Goal: Task Accomplishment & Management: Use online tool/utility

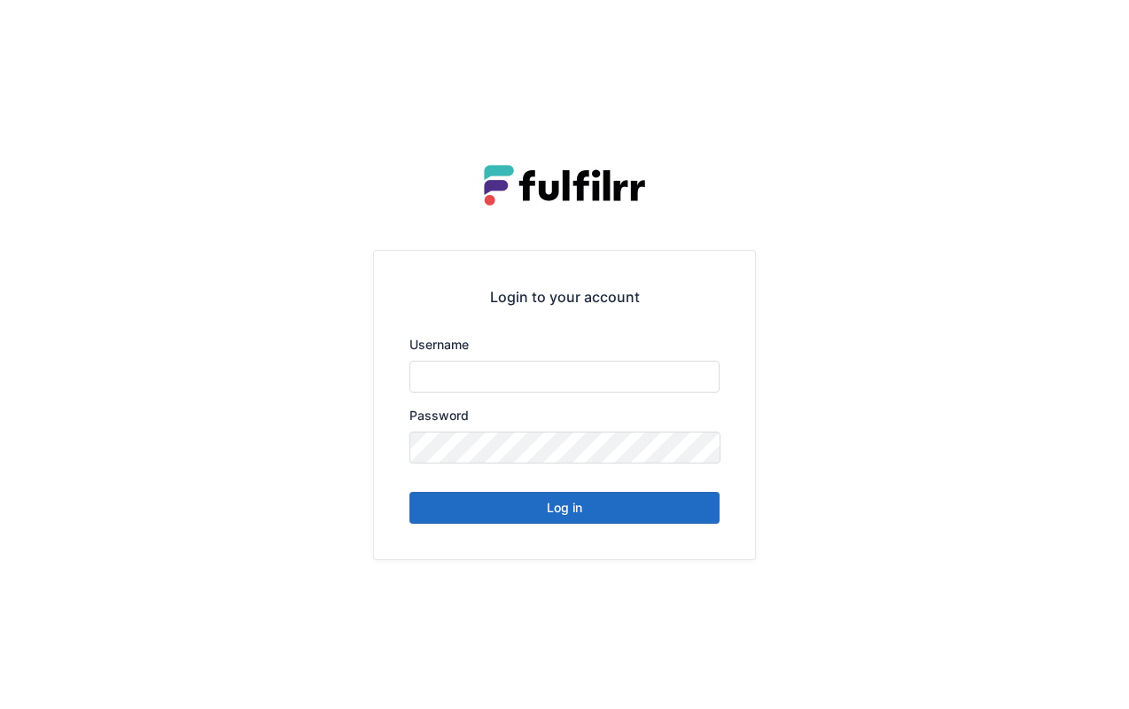
type input "*******"
click at [656, 516] on button "Log in" at bounding box center [564, 508] width 310 height 32
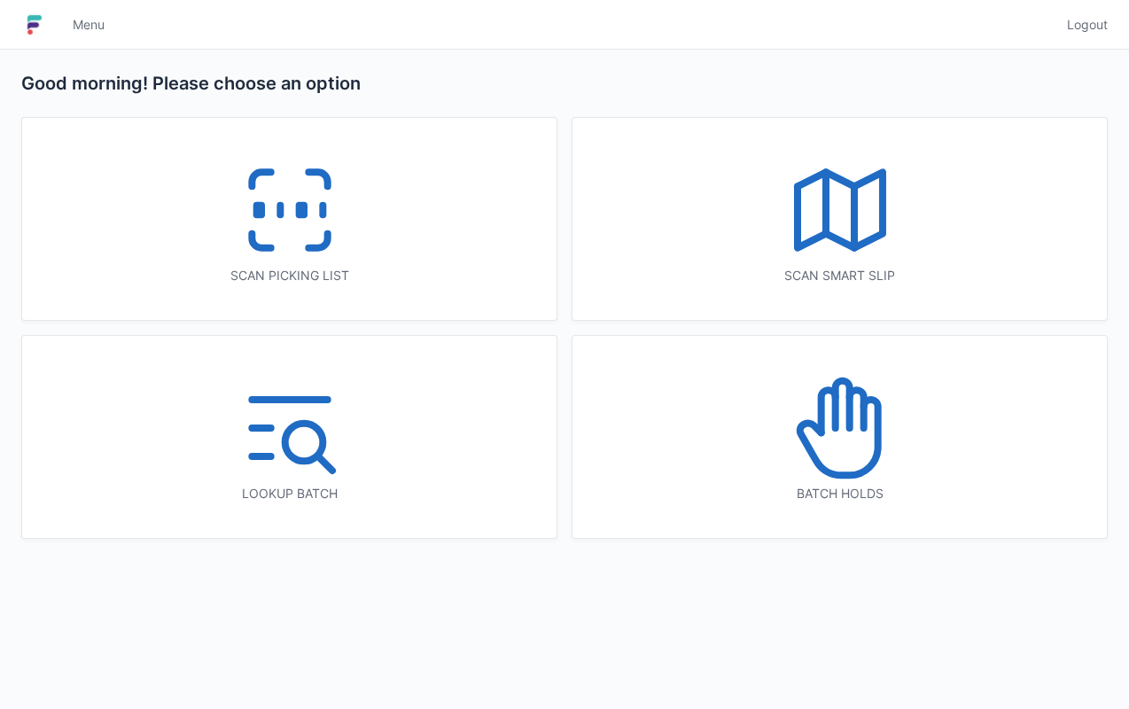
click at [393, 238] on div "Scan picking list" at bounding box center [289, 219] width 534 height 202
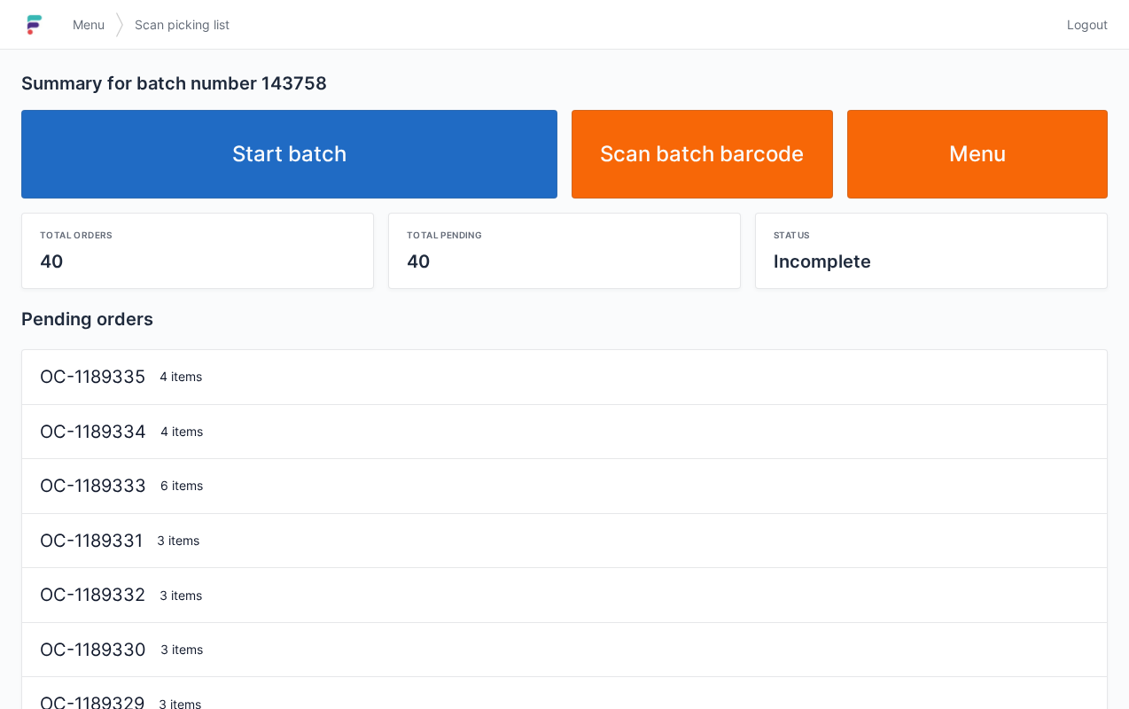
click at [416, 168] on link "Start batch" at bounding box center [289, 154] width 536 height 89
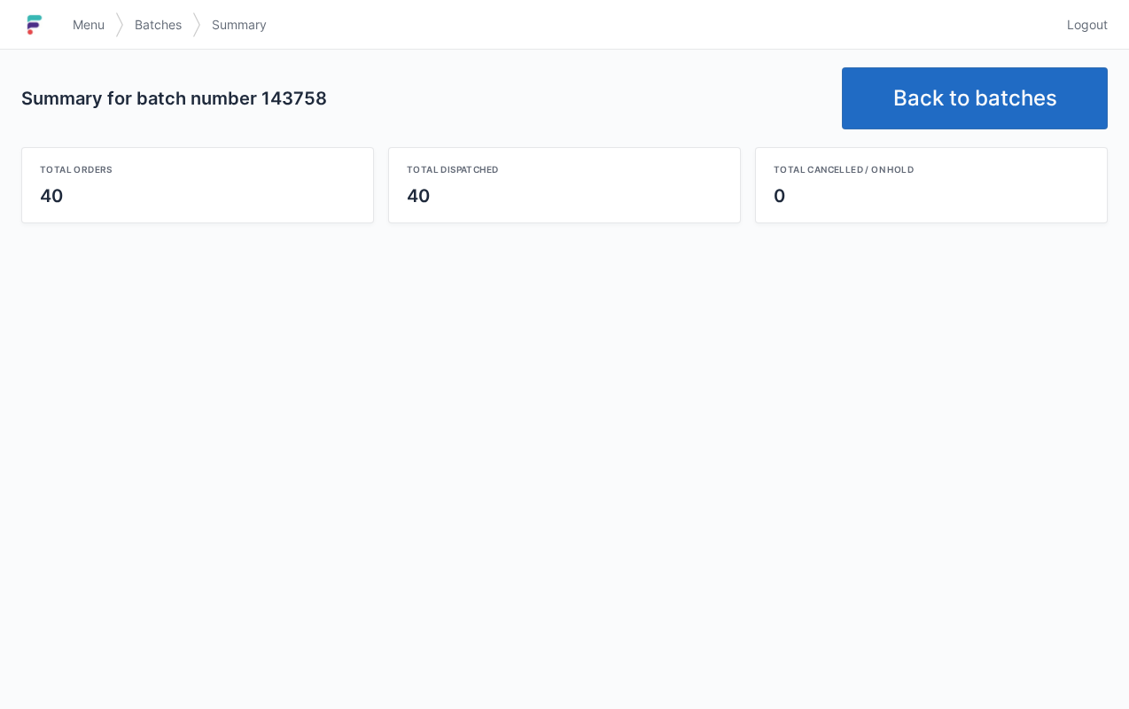
click at [940, 71] on link "Back to batches" at bounding box center [975, 98] width 266 height 62
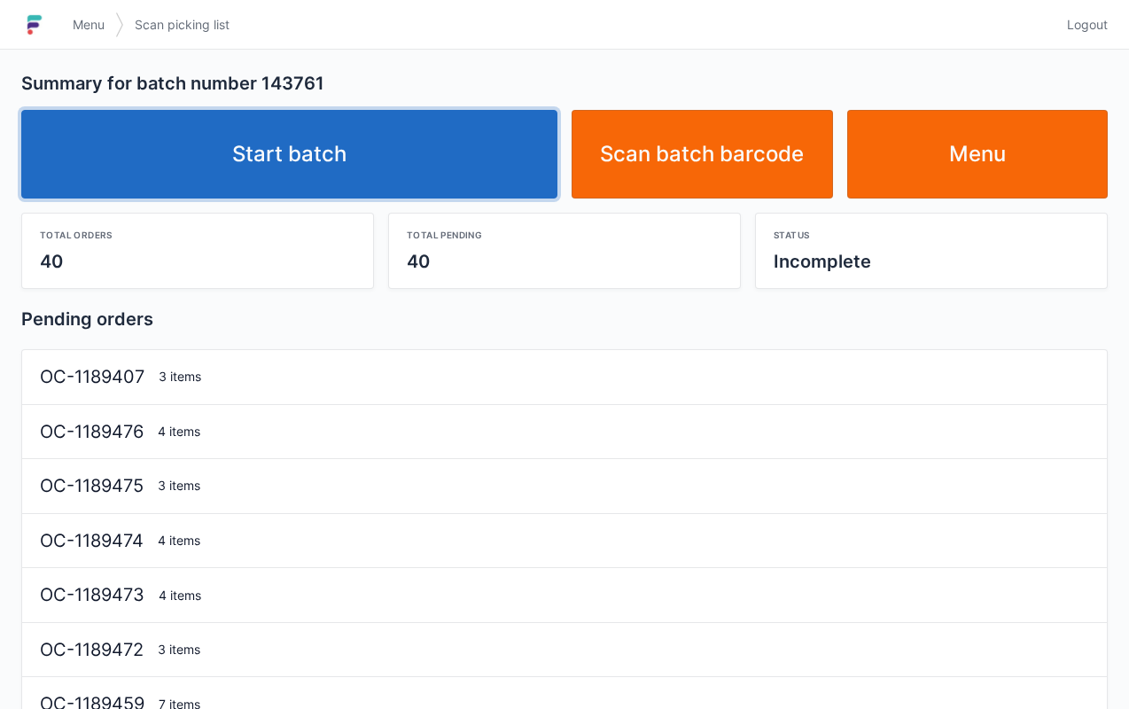
click at [470, 154] on link "Start batch" at bounding box center [289, 154] width 536 height 89
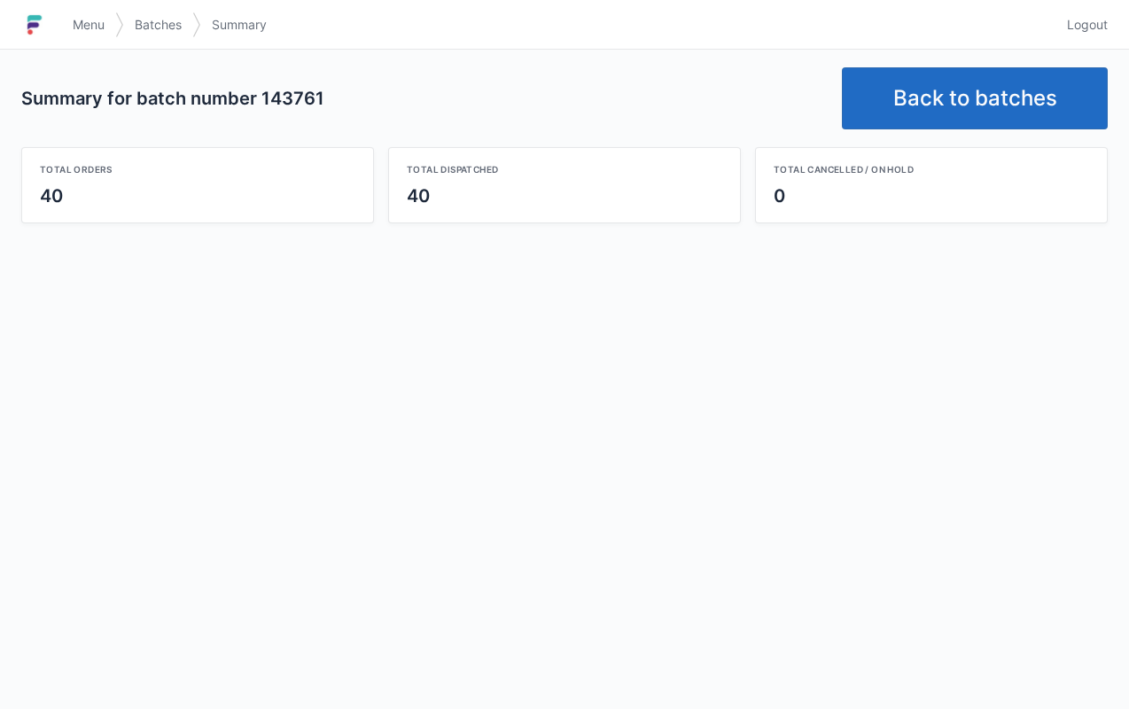
click at [938, 71] on link "Back to batches" at bounding box center [975, 98] width 266 height 62
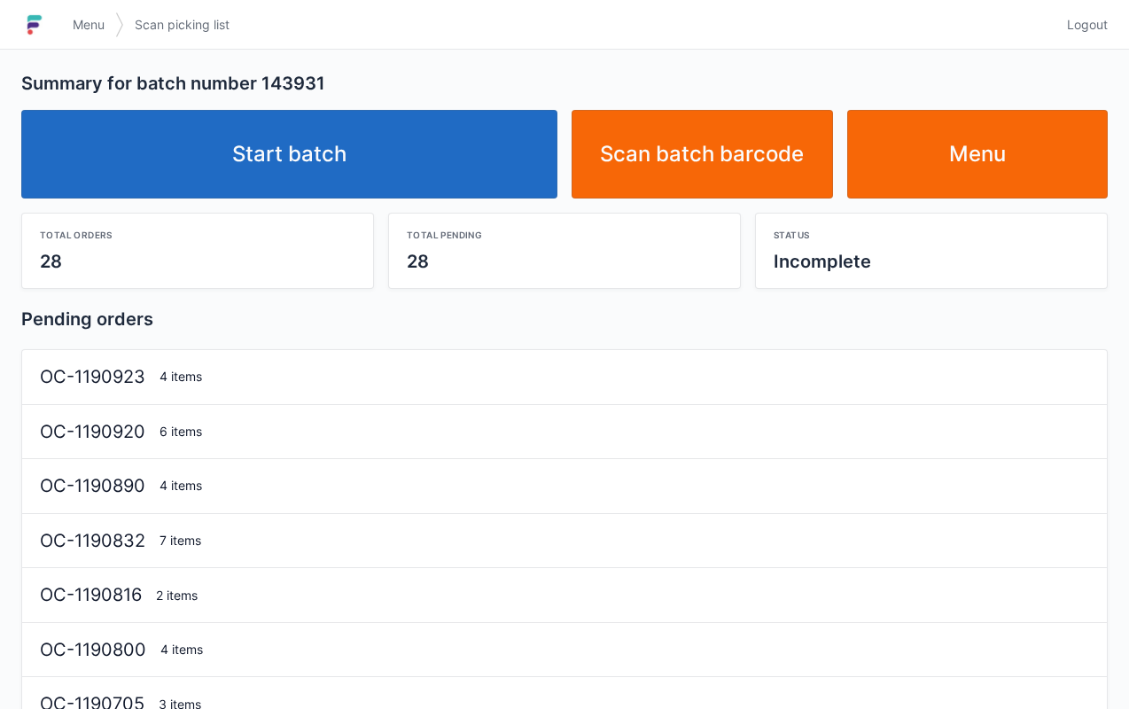
click at [472, 160] on link "Start batch" at bounding box center [289, 154] width 536 height 89
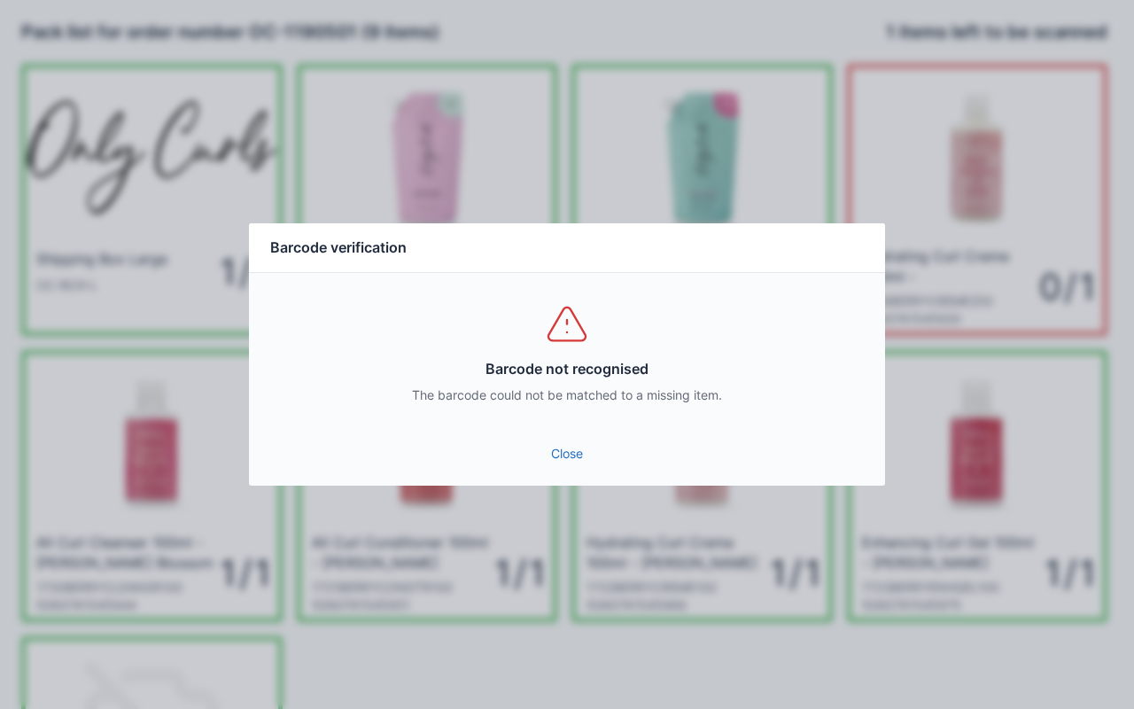
click at [559, 448] on link "Close" at bounding box center [567, 454] width 608 height 32
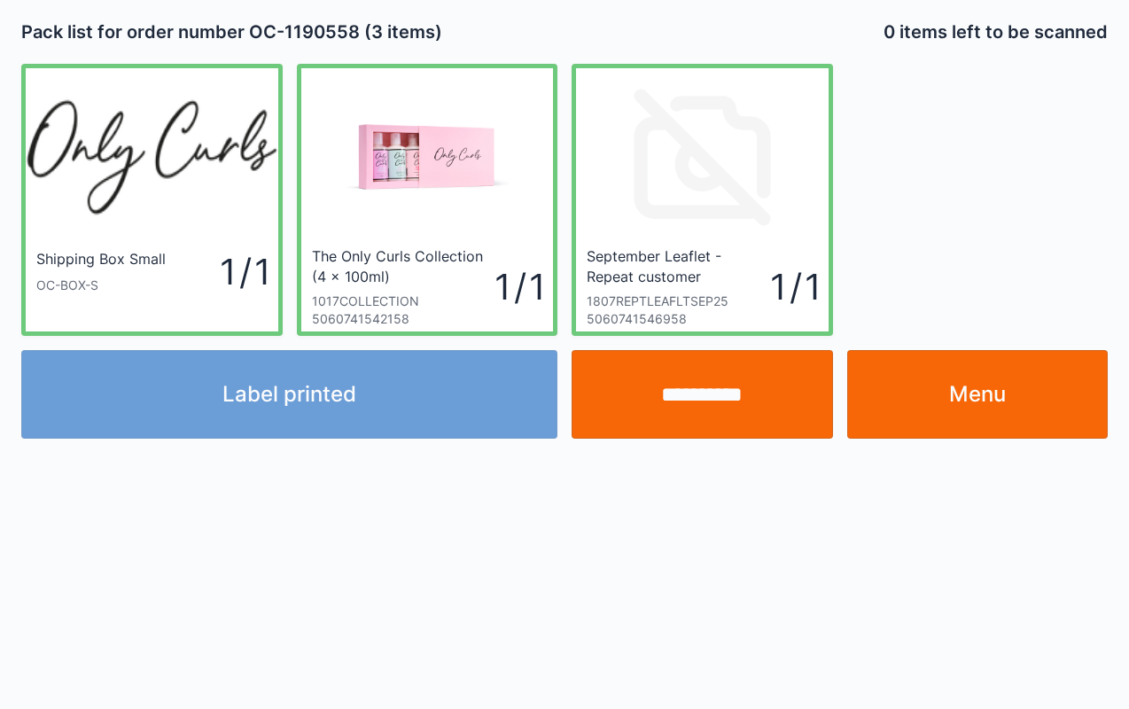
click at [1003, 402] on link "Menu" at bounding box center [977, 394] width 261 height 89
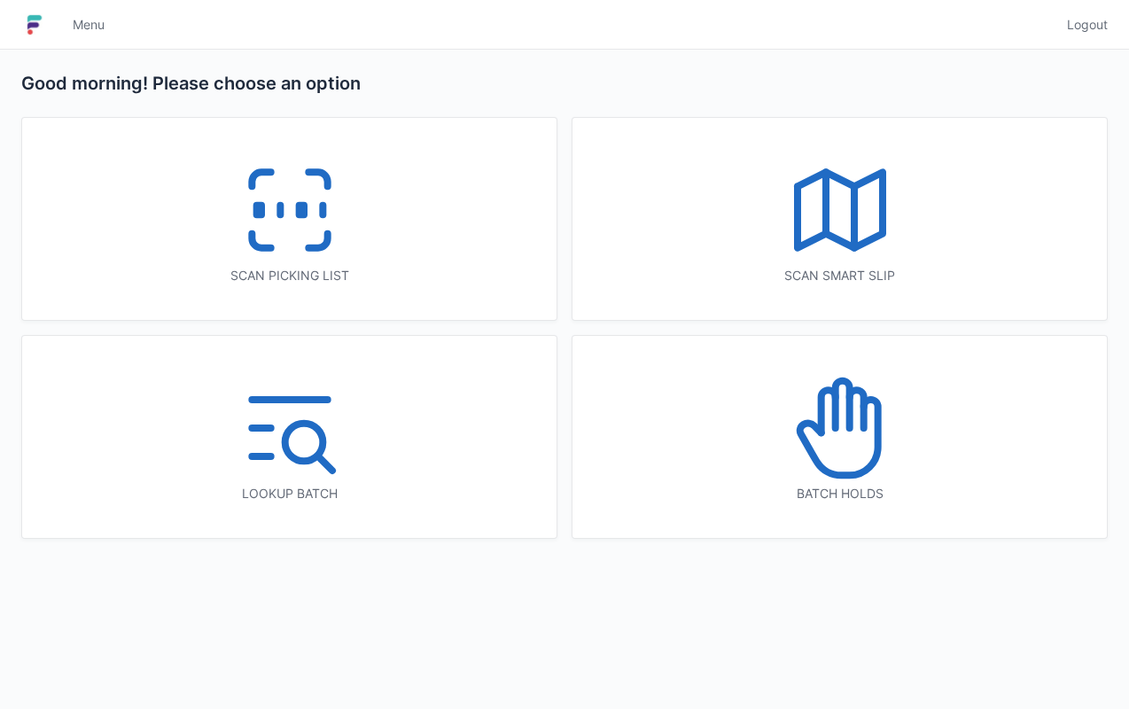
click at [314, 218] on icon at bounding box center [289, 209] width 113 height 113
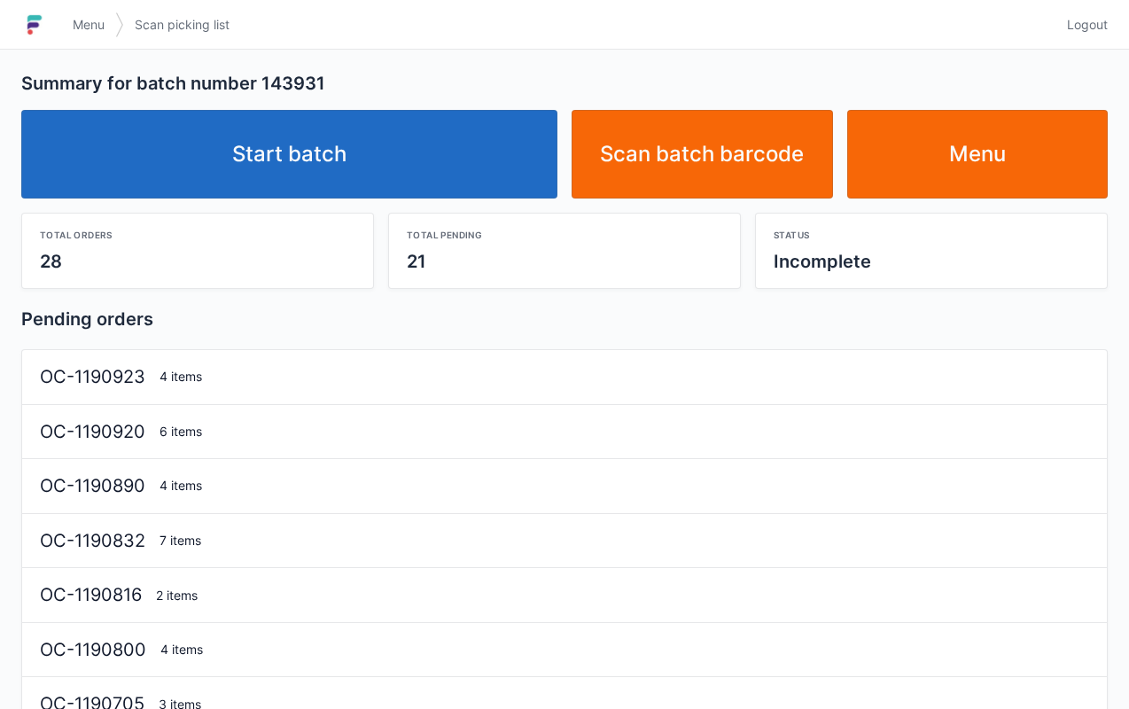
click at [363, 167] on link "Start batch" at bounding box center [289, 154] width 536 height 89
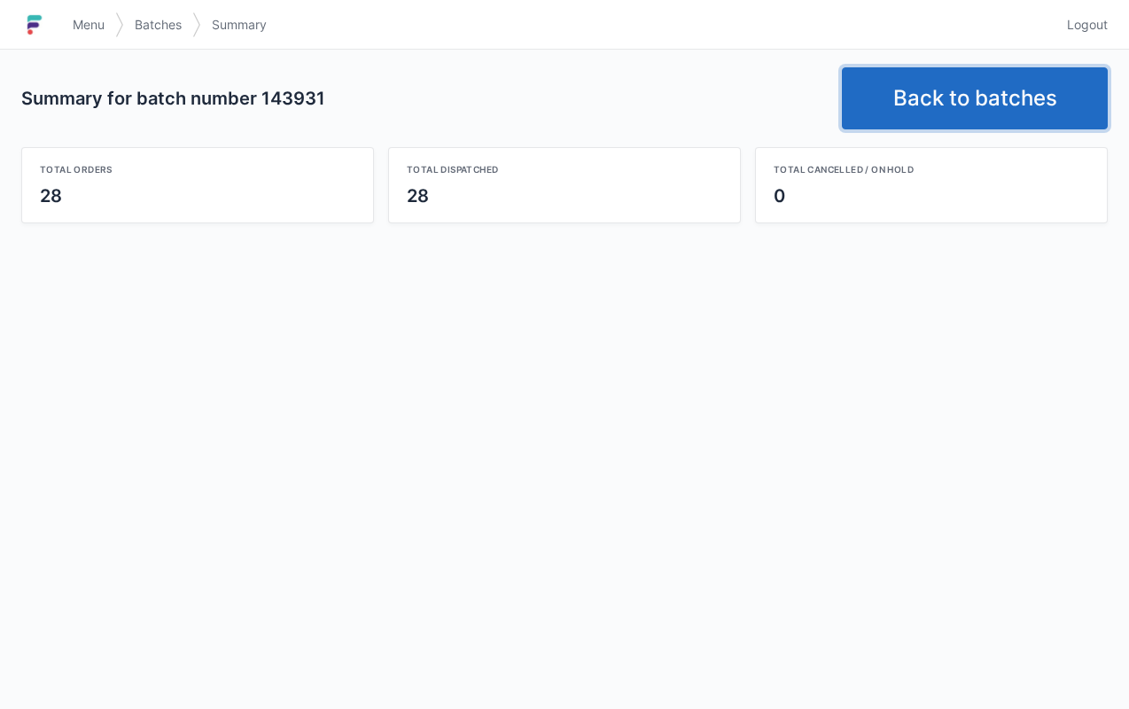
click at [986, 89] on link "Back to batches" at bounding box center [975, 98] width 266 height 62
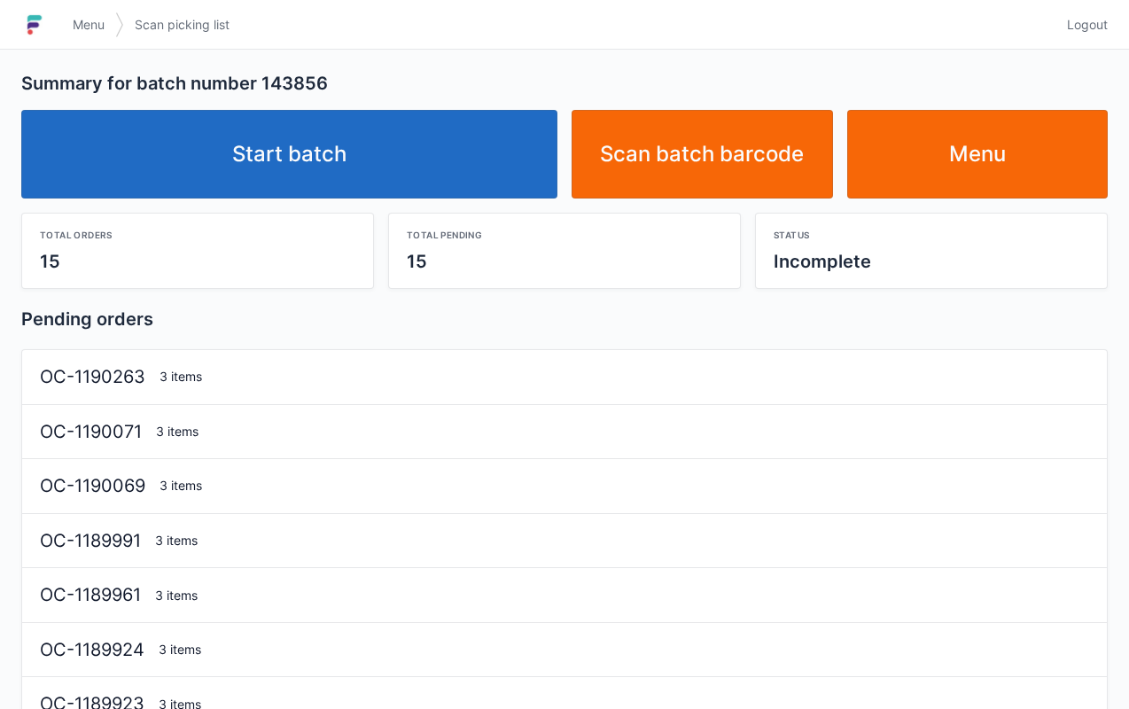
click at [333, 146] on link "Start batch" at bounding box center [289, 154] width 536 height 89
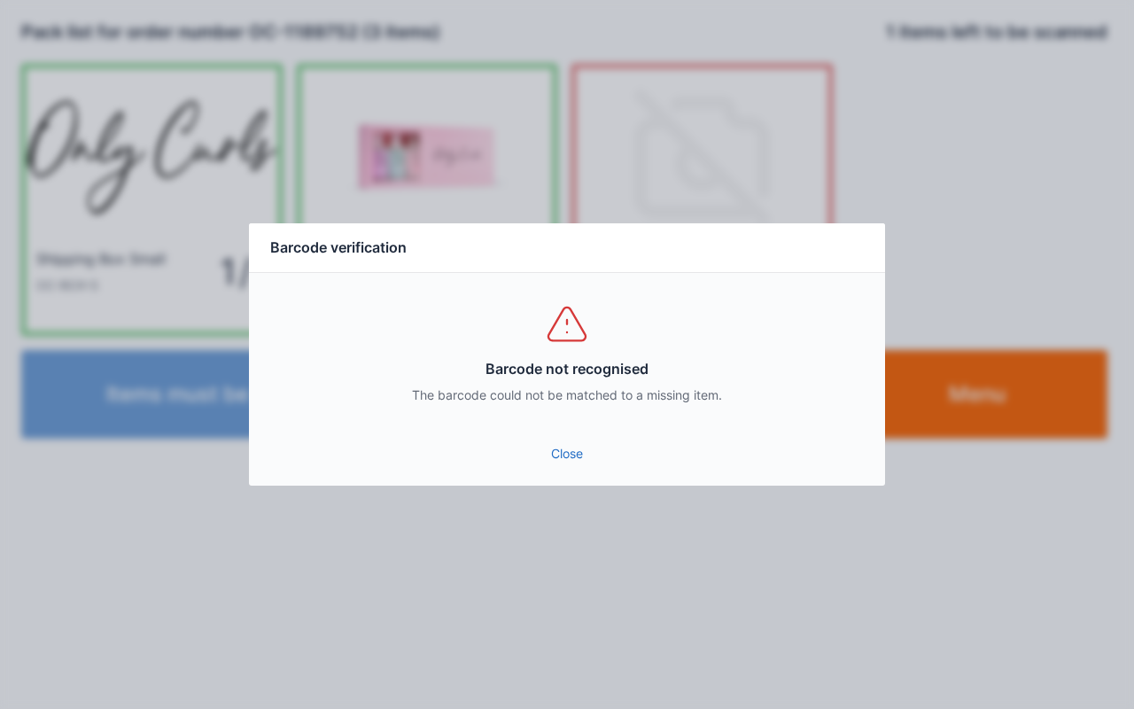
click at [562, 463] on link "Close" at bounding box center [567, 454] width 608 height 32
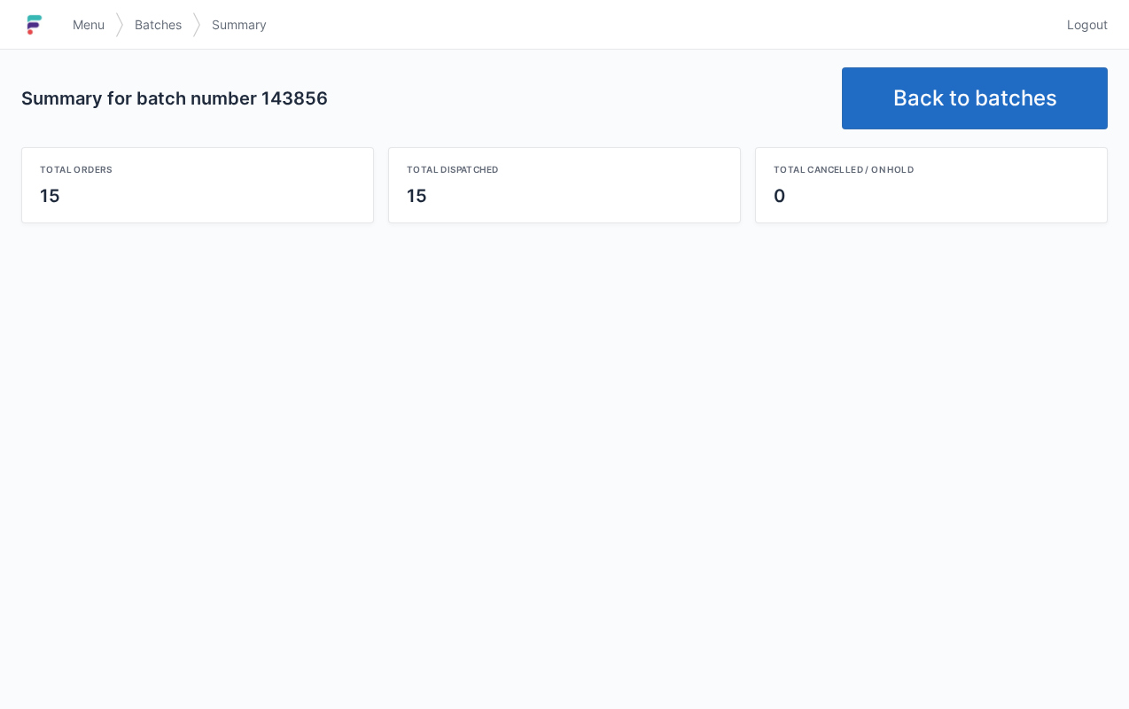
click at [82, 9] on link "Menu" at bounding box center [88, 25] width 53 height 32
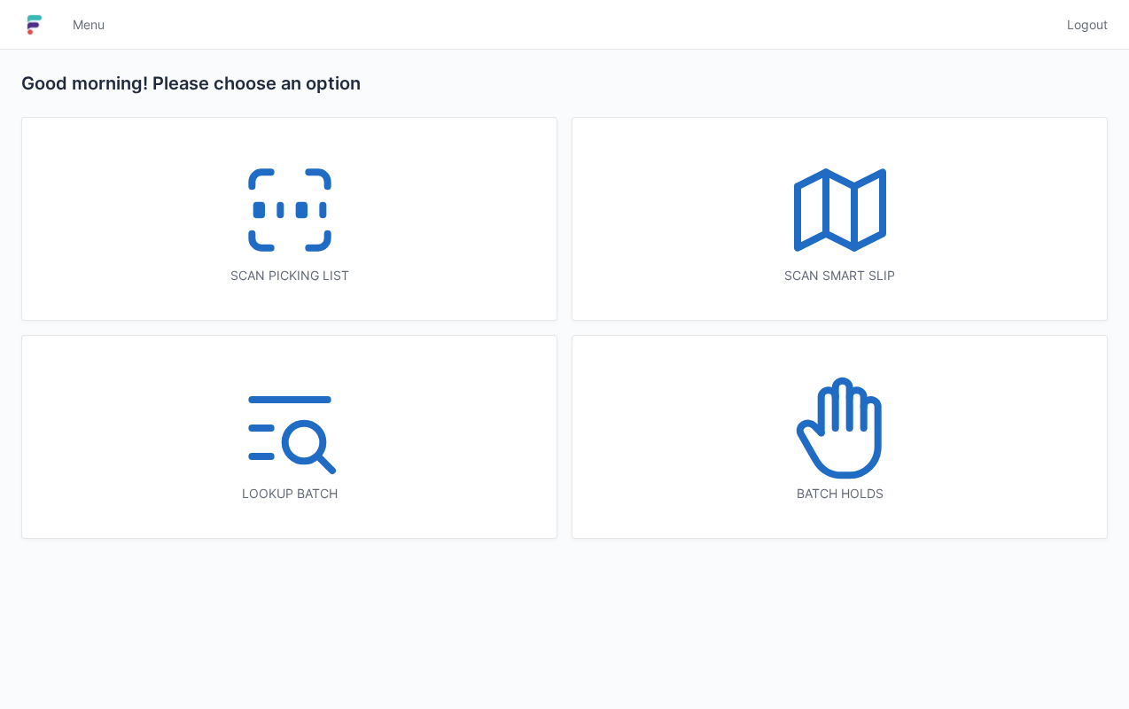
click at [878, 231] on polyline at bounding box center [839, 209] width 85 height 75
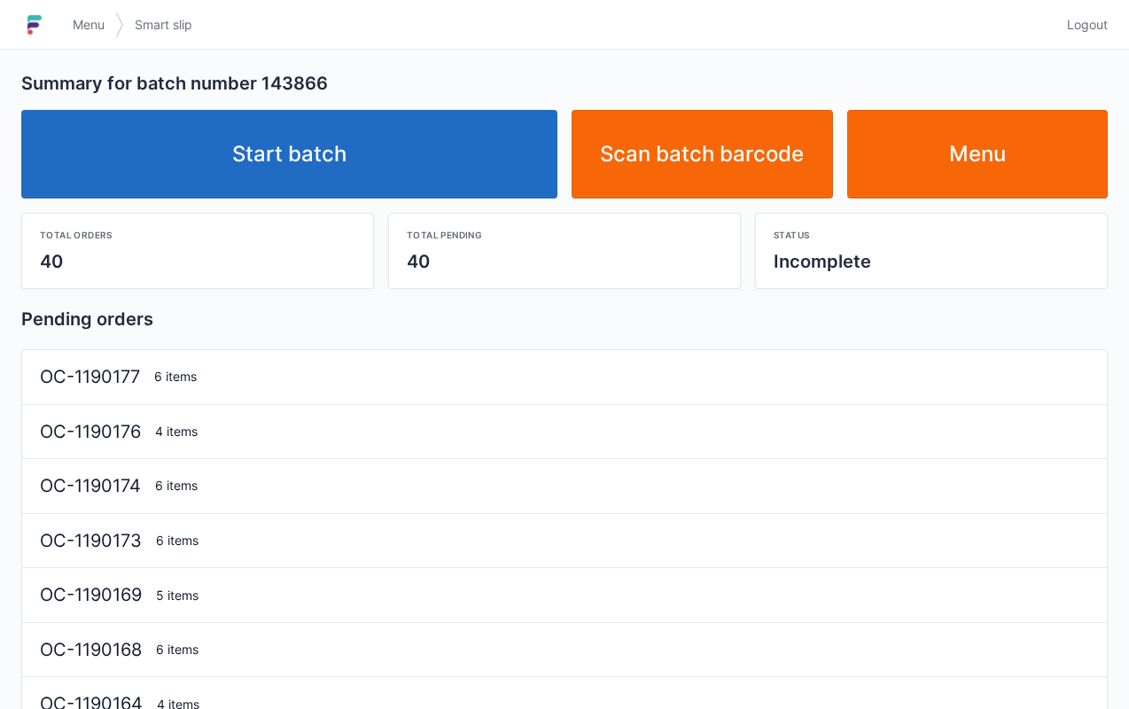
click at [438, 166] on link "Start batch" at bounding box center [289, 154] width 536 height 89
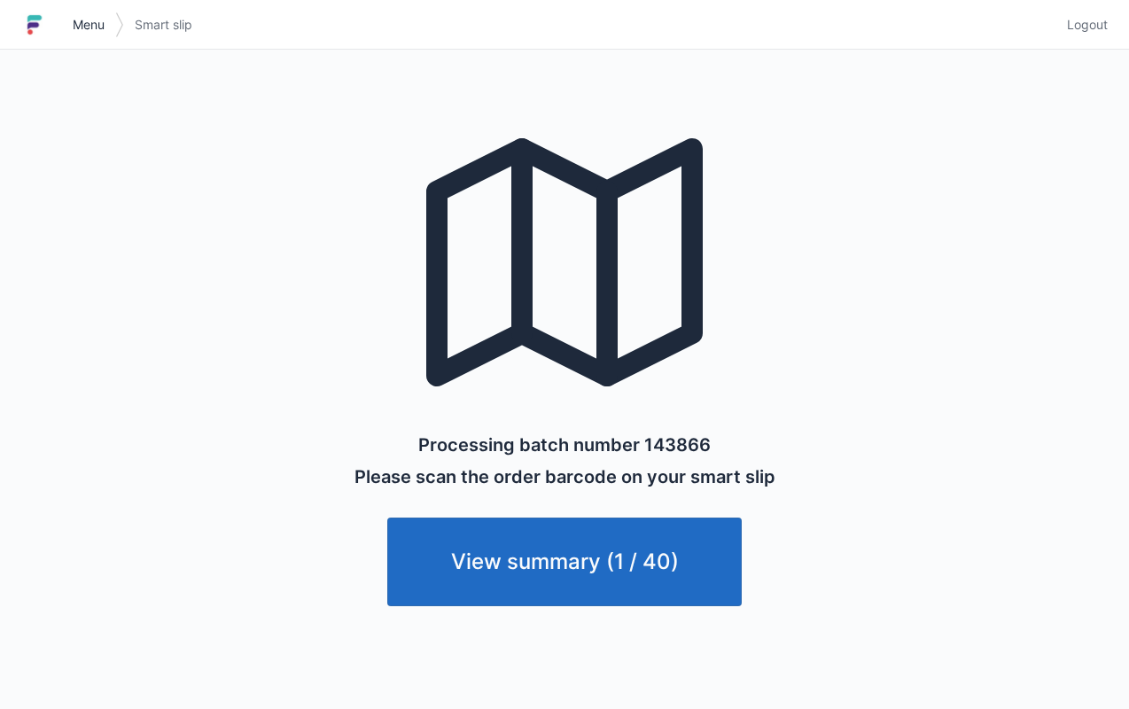
click at [108, 32] on link "Menu" at bounding box center [88, 25] width 53 height 32
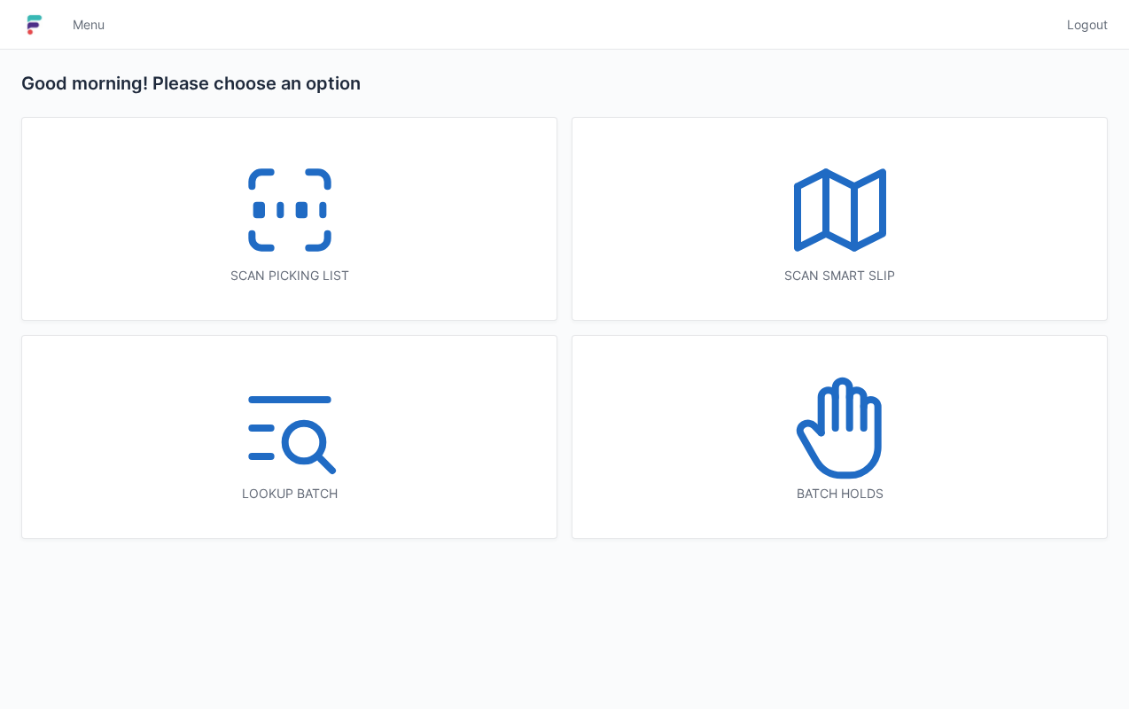
click at [314, 234] on icon at bounding box center [289, 209] width 113 height 113
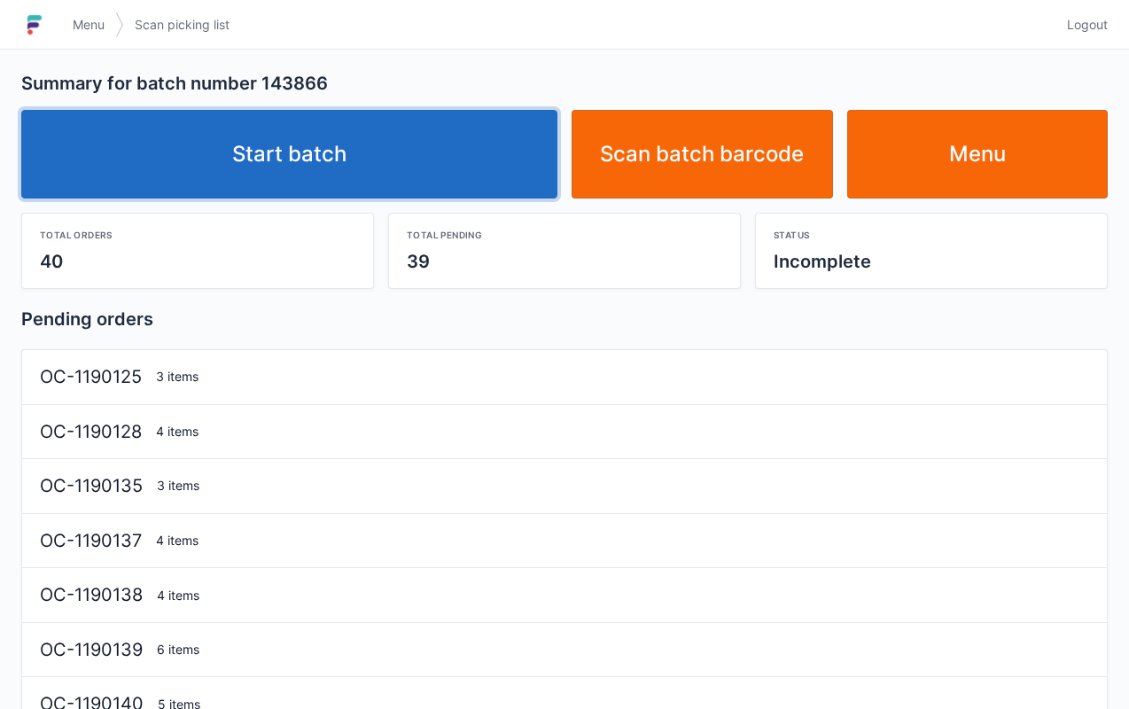
click at [411, 156] on link "Start batch" at bounding box center [289, 154] width 536 height 89
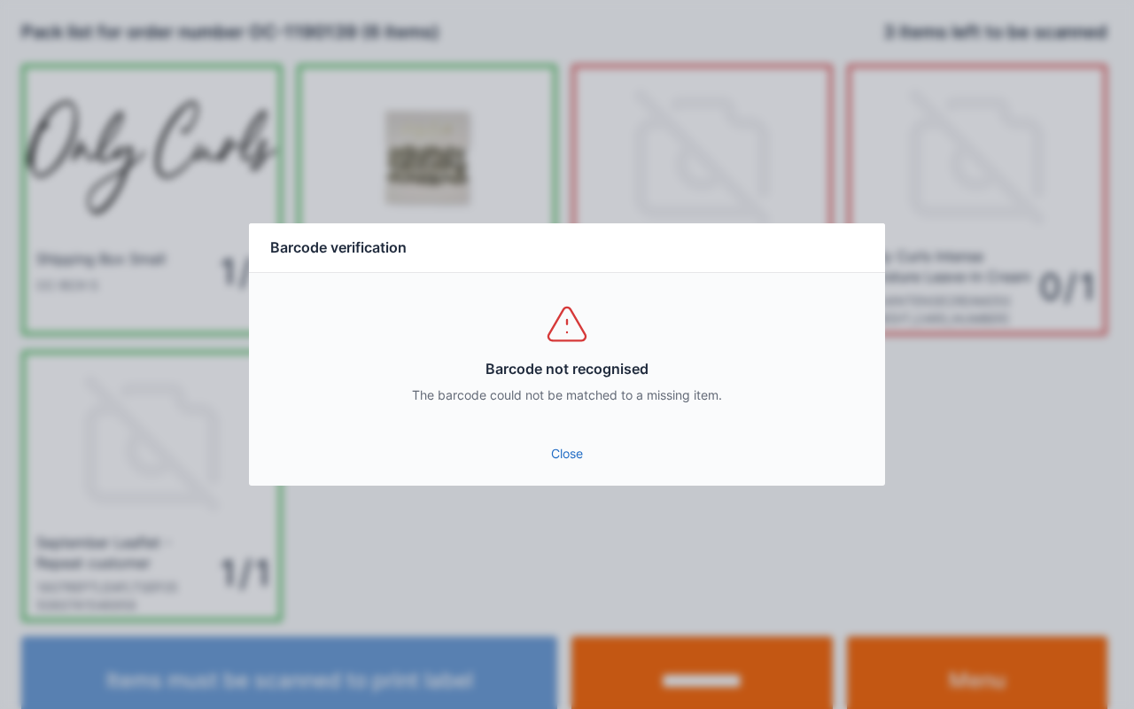
click at [575, 464] on link "Close" at bounding box center [567, 454] width 608 height 32
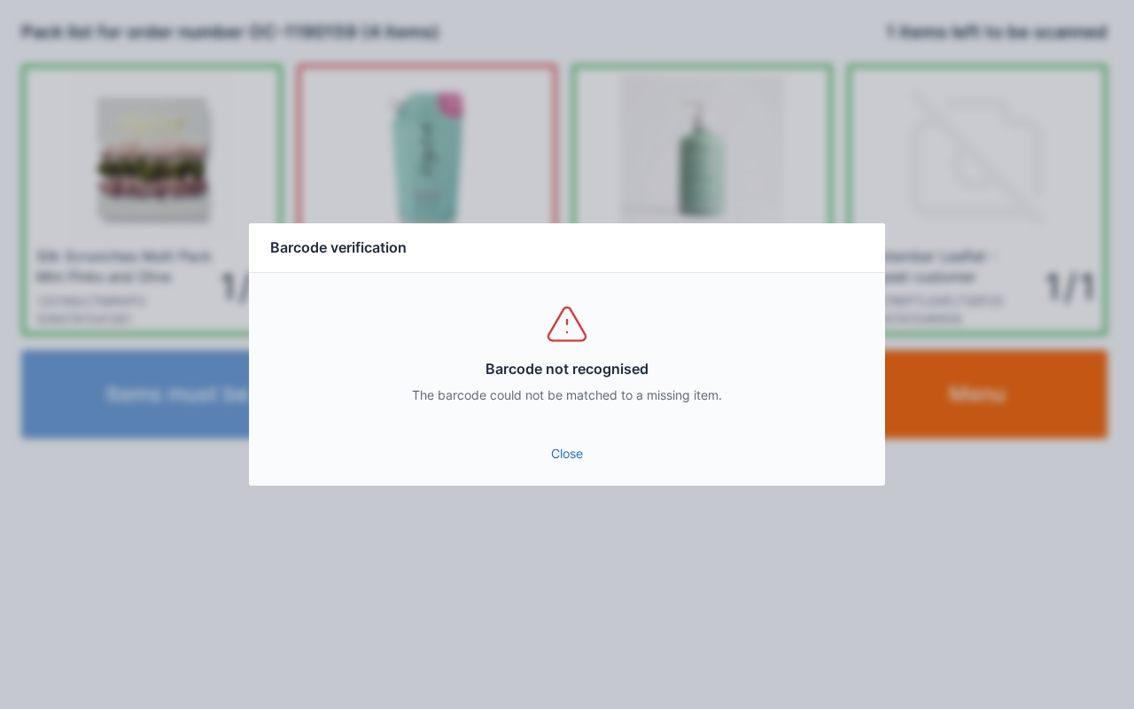
click at [565, 463] on link "Close" at bounding box center [567, 454] width 608 height 32
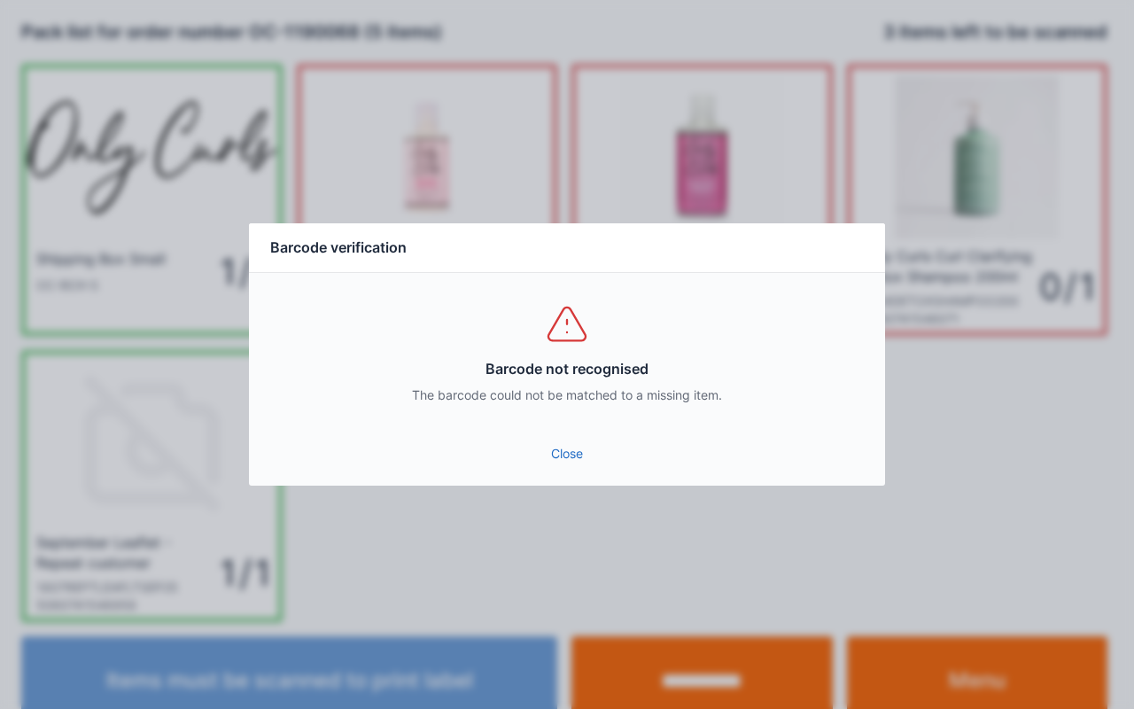
click at [564, 451] on link "Close" at bounding box center [567, 454] width 608 height 32
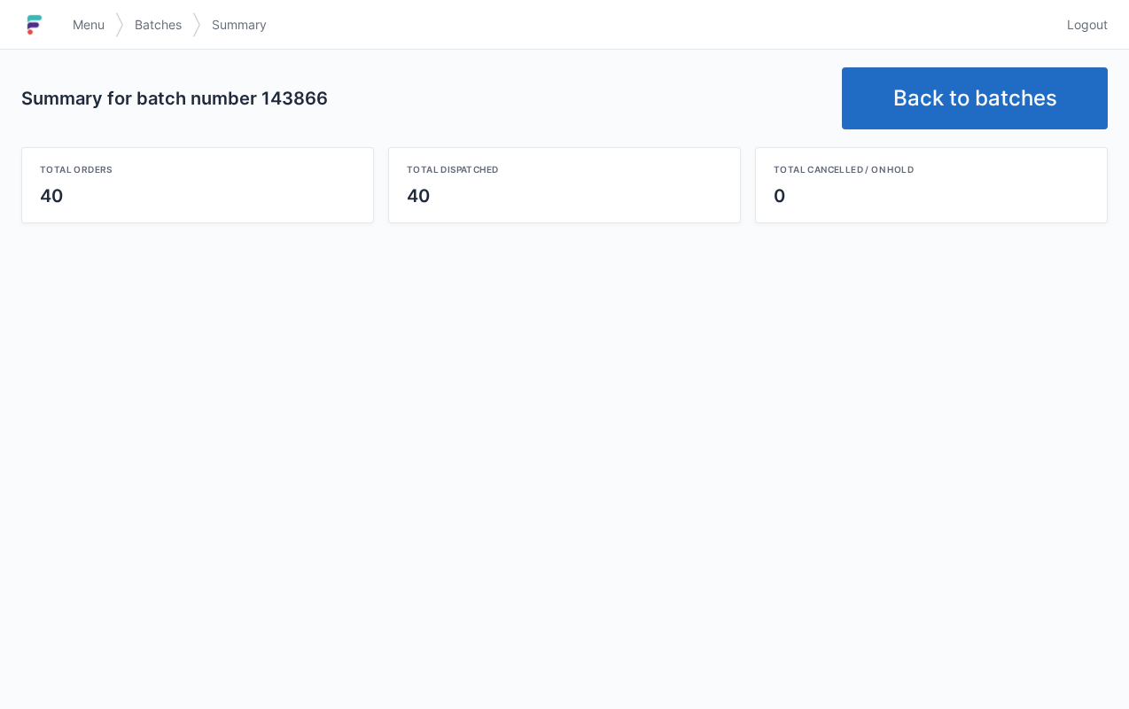
click at [976, 112] on link "Back to batches" at bounding box center [975, 98] width 266 height 62
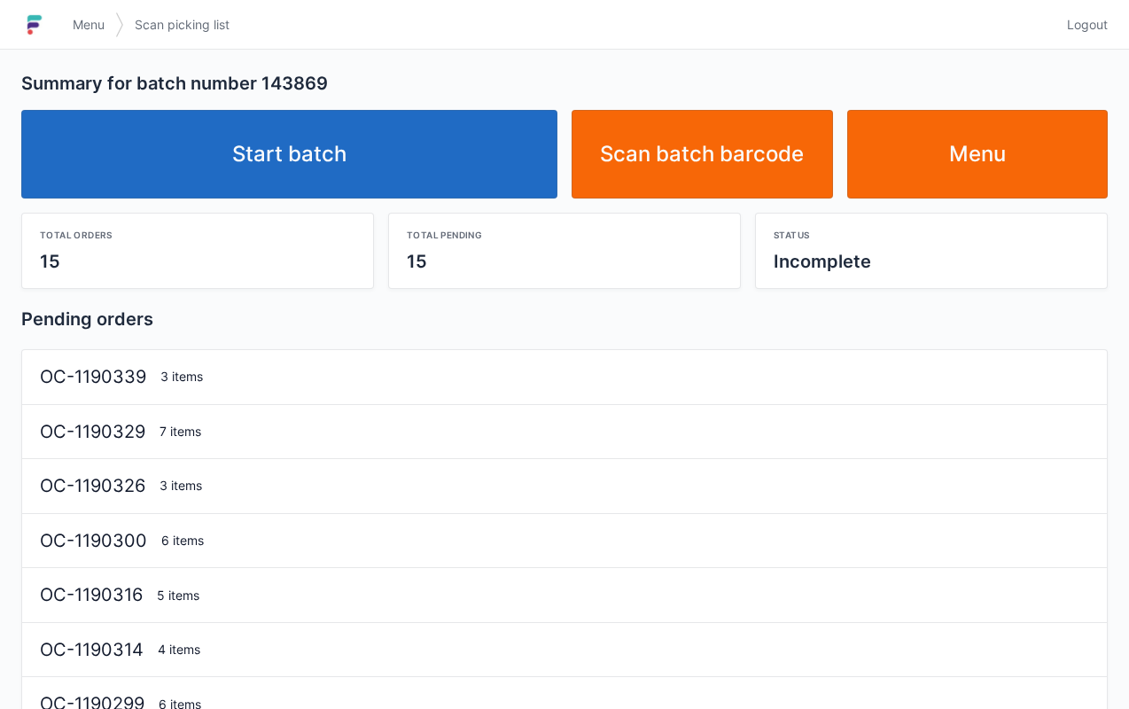
click at [472, 135] on link "Start batch" at bounding box center [289, 154] width 536 height 89
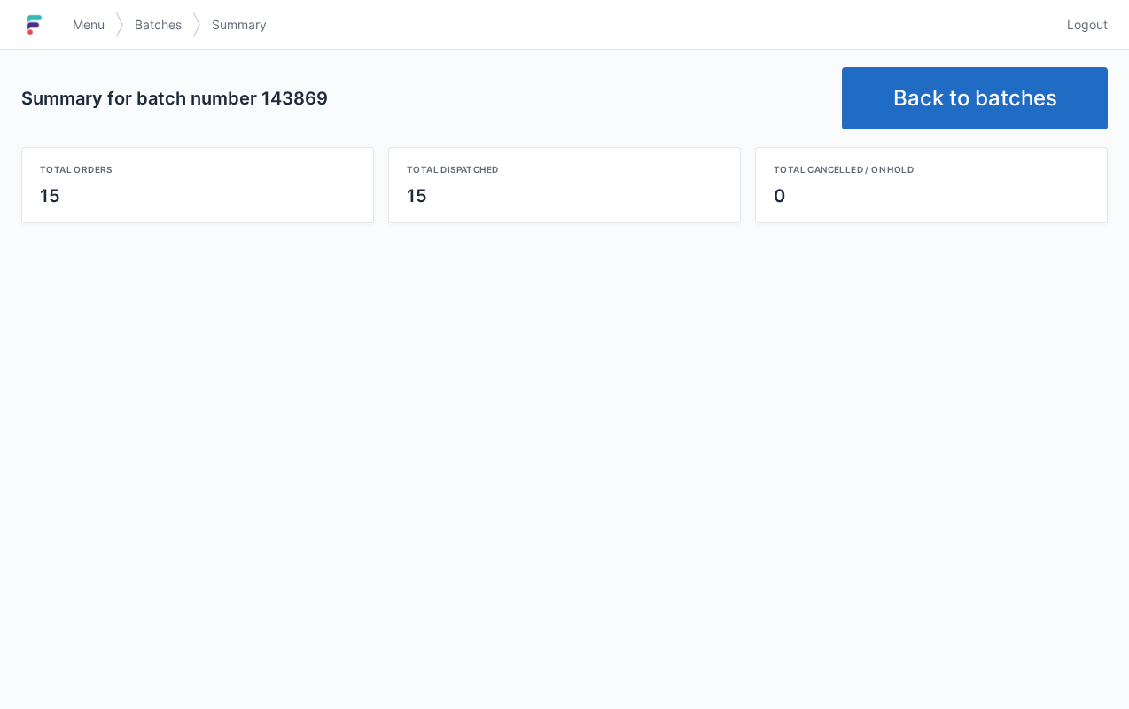
click at [89, 12] on link "Menu" at bounding box center [88, 25] width 53 height 32
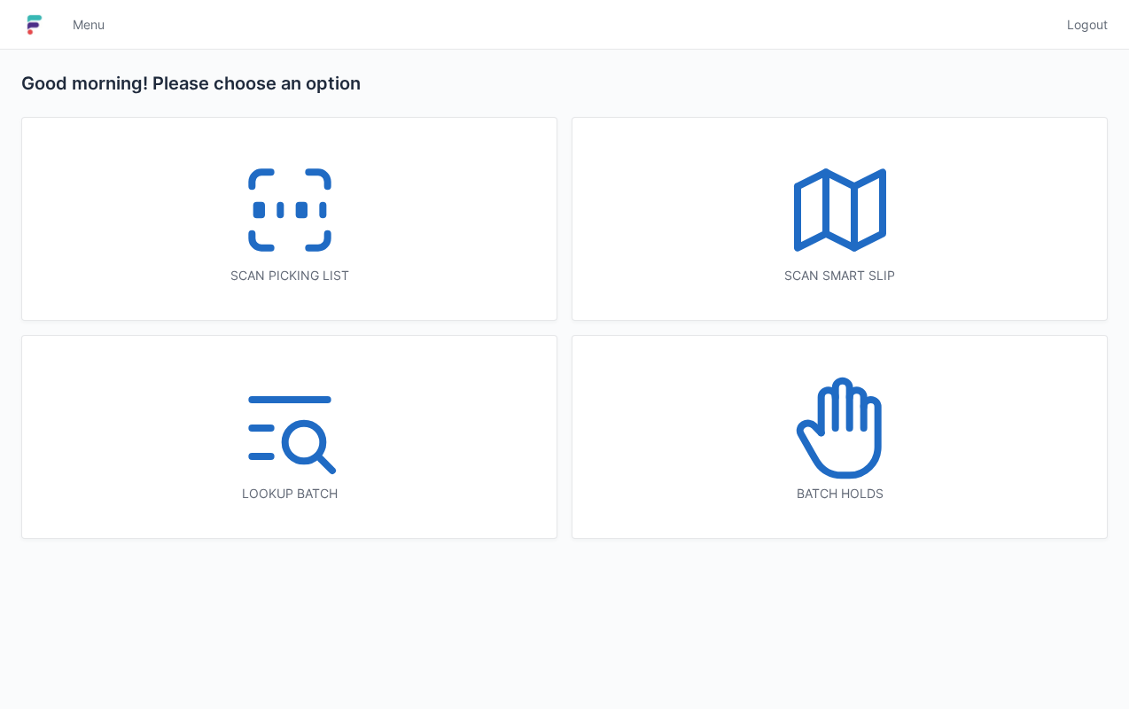
click at [854, 210] on line at bounding box center [854, 216] width 0 height 61
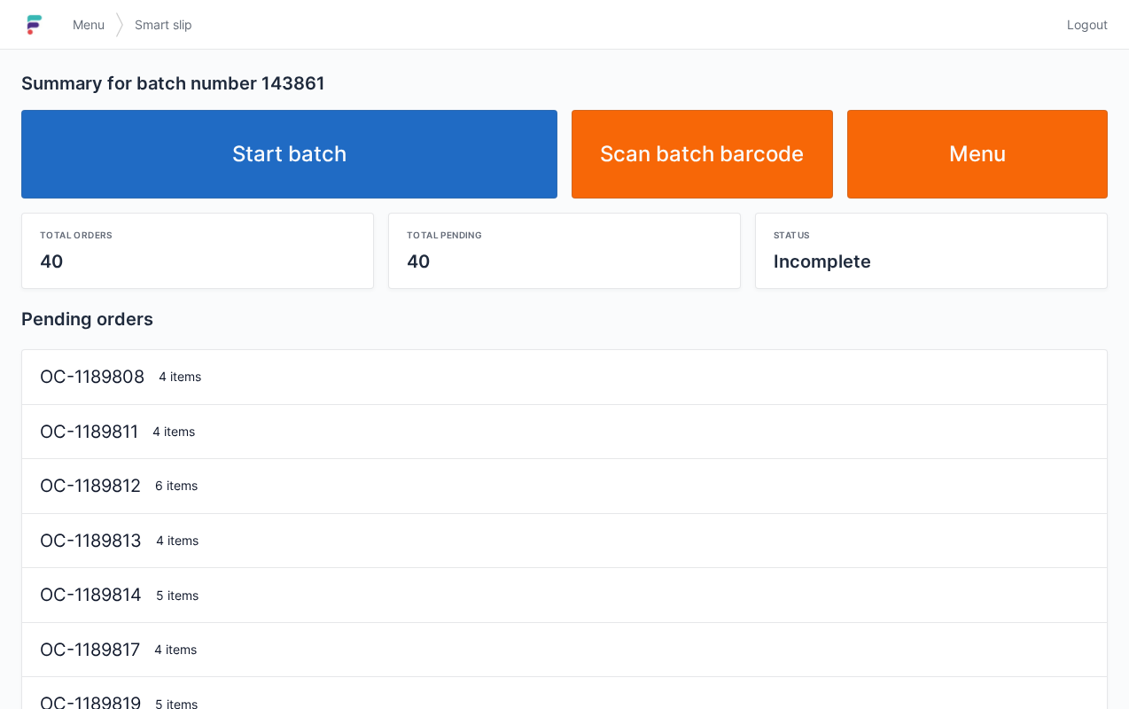
click at [477, 134] on link "Start batch" at bounding box center [289, 154] width 536 height 89
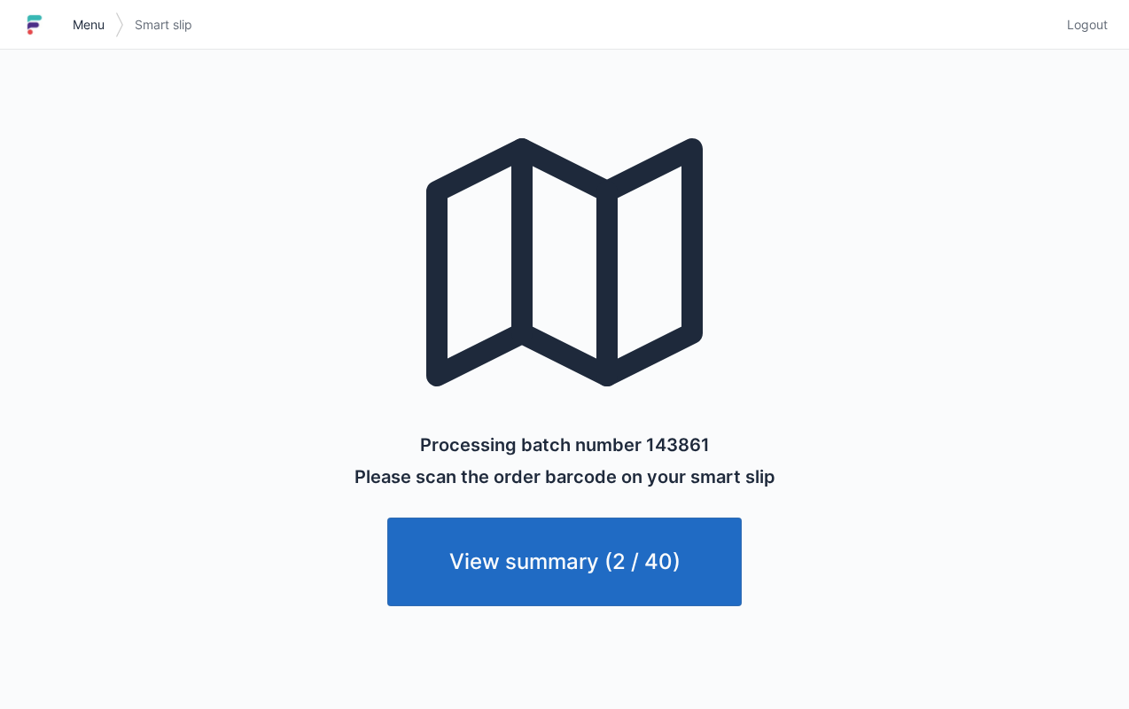
click at [79, 37] on link "Menu" at bounding box center [88, 25] width 53 height 32
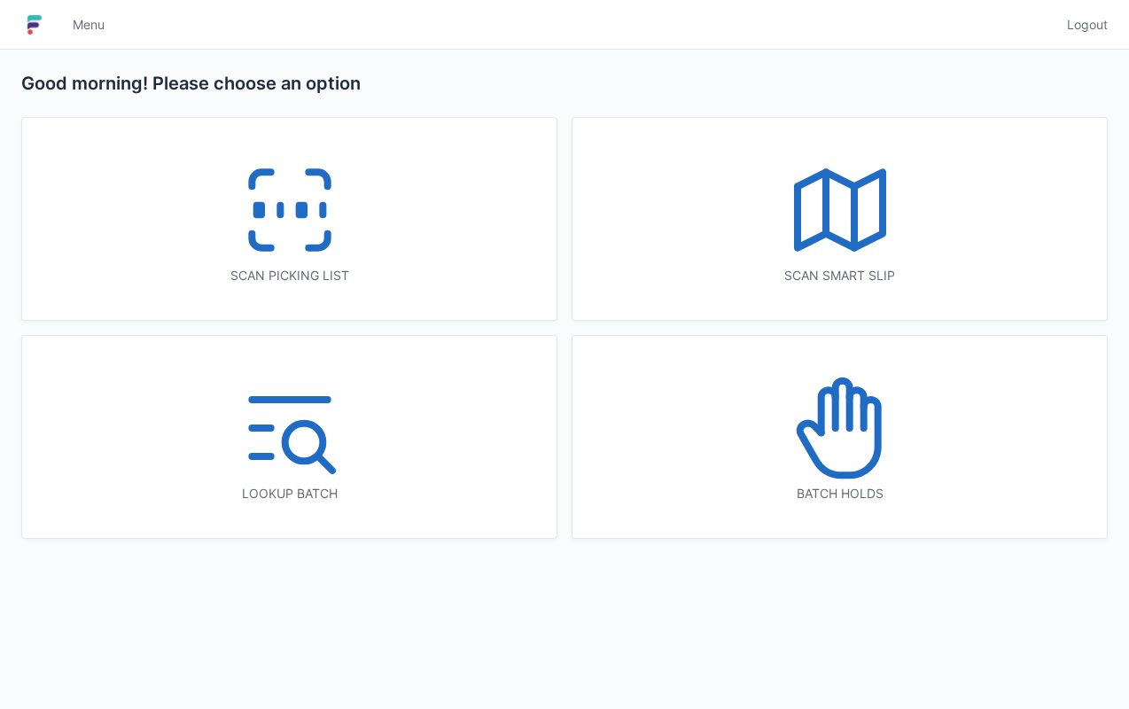
click at [284, 202] on icon at bounding box center [289, 209] width 113 height 113
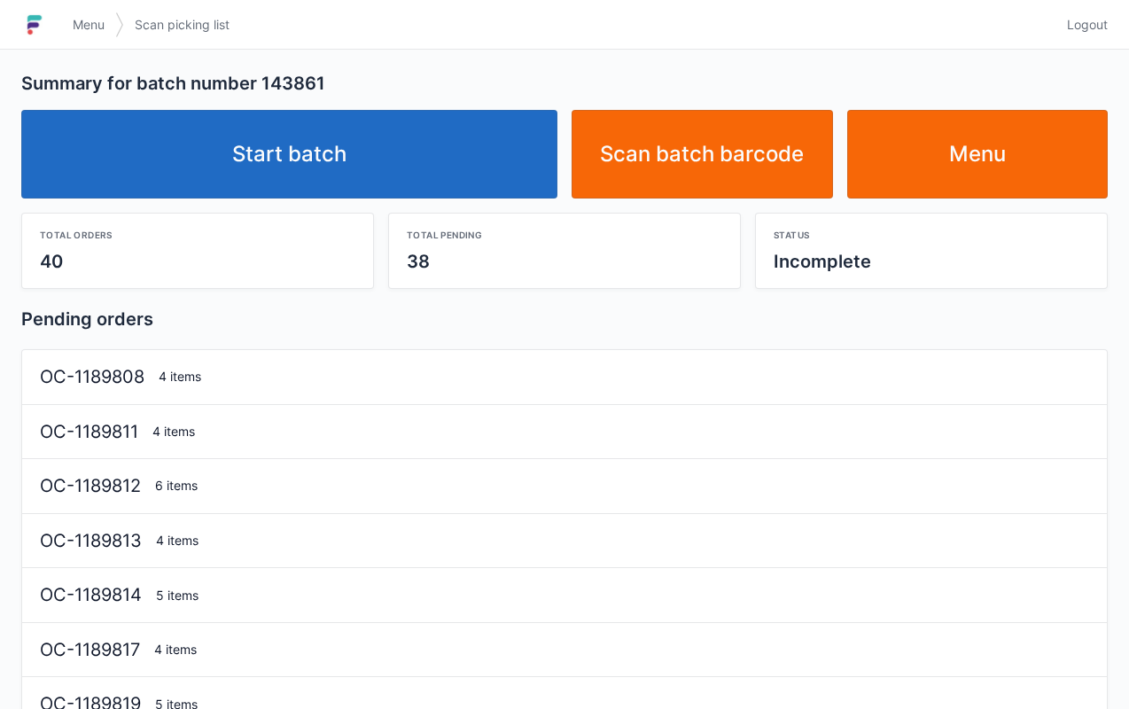
click at [427, 128] on link "Start batch" at bounding box center [289, 154] width 536 height 89
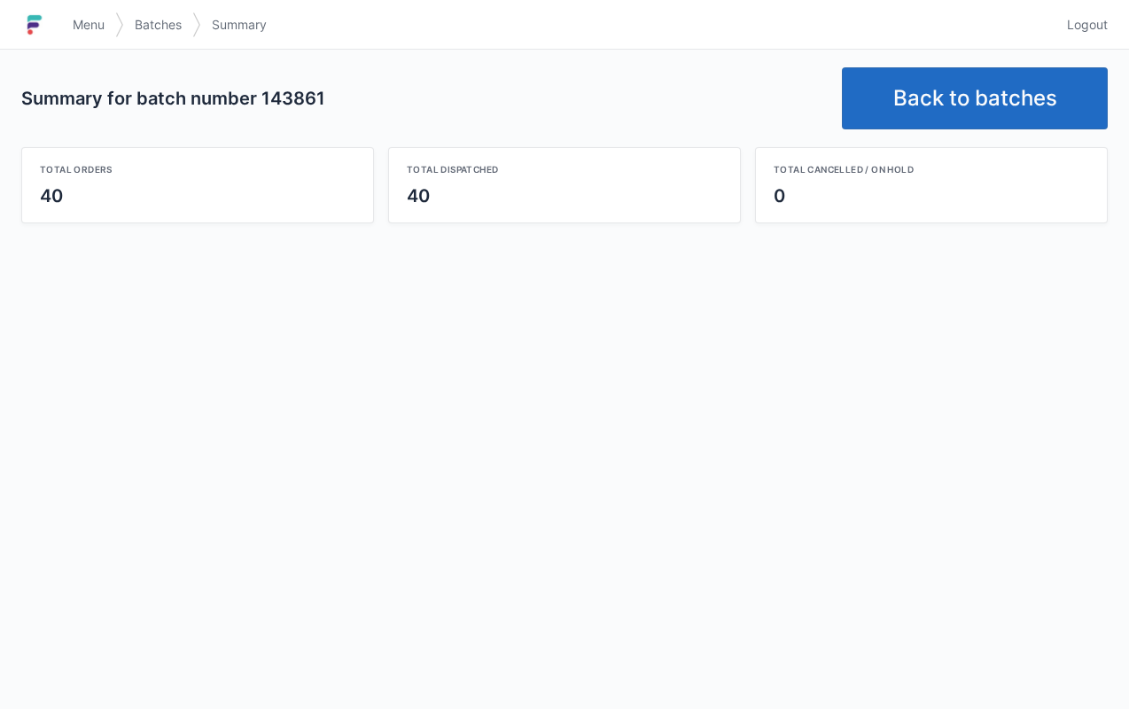
click at [904, 105] on link "Back to batches" at bounding box center [975, 98] width 266 height 62
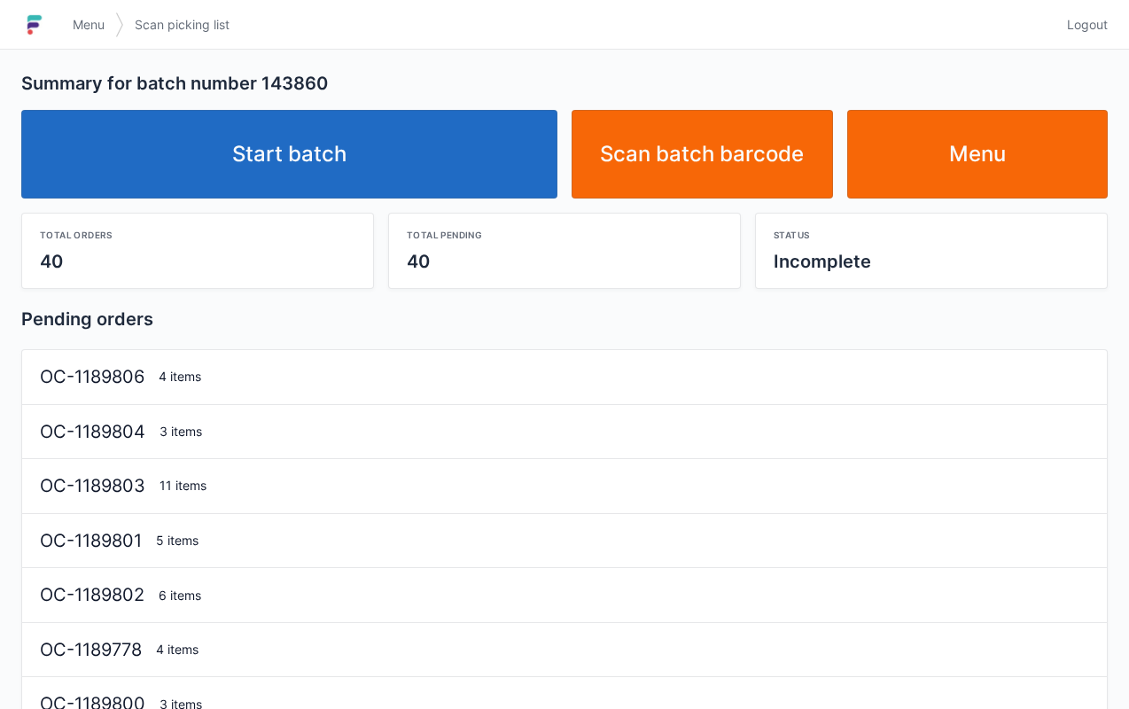
click at [356, 145] on link "Start batch" at bounding box center [289, 154] width 536 height 89
